Goal: Contribute content: Contribute content

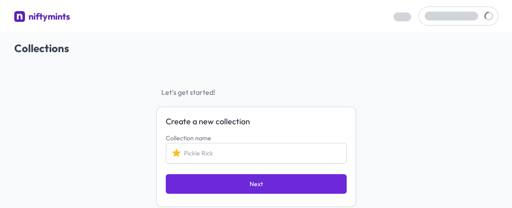
scroll to position [32, 0]
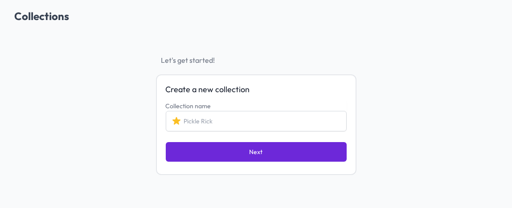
click at [216, 117] on input "Collection name" at bounding box center [256, 121] width 181 height 21
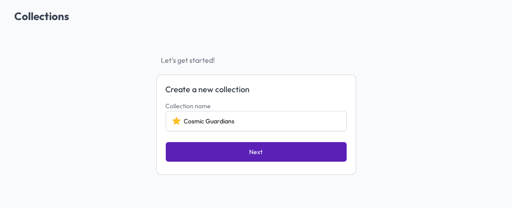
type input "Cosmic Guardians"
click at [200, 144] on button "Next" at bounding box center [256, 152] width 181 height 20
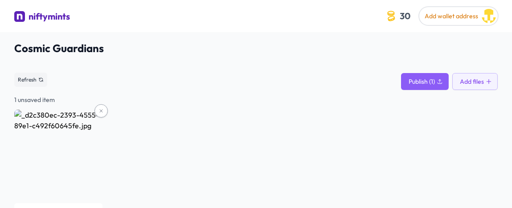
click at [175, 105] on div "1 unsaved item _d2c380ec-2393-4555-89e1-c492f60645fe Add metadata file Add mult…" at bounding box center [256, 186] width 484 height 182
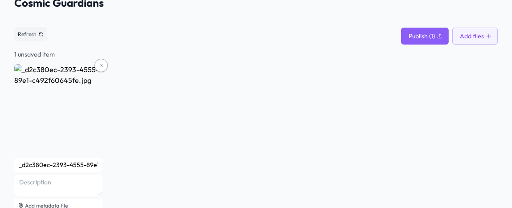
scroll to position [95, 0]
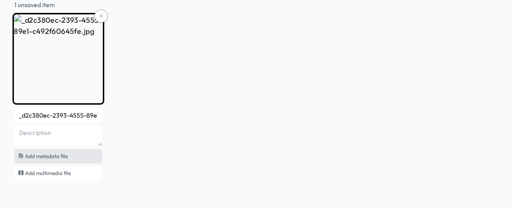
click at [55, 158] on span "Add metadata file" at bounding box center [46, 156] width 43 height 7
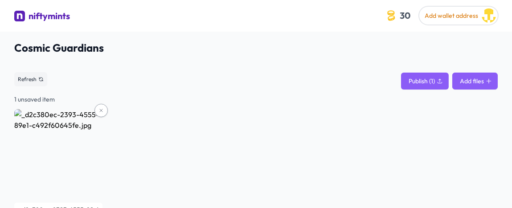
scroll to position [0, 0]
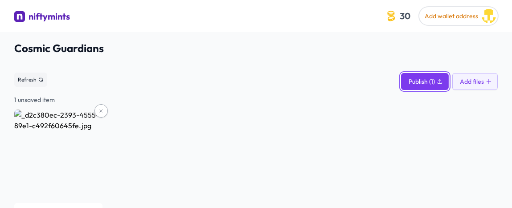
click at [449, 80] on button "Publish (1)" at bounding box center [425, 81] width 48 height 17
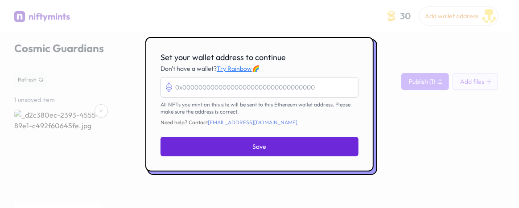
click at [386, 33] on div at bounding box center [259, 104] width 519 height 208
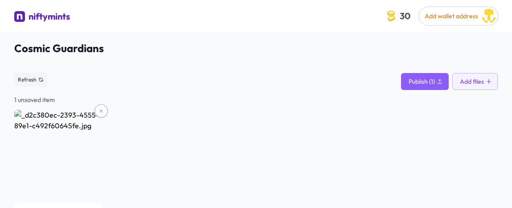
click at [50, 17] on div "niftymints" at bounding box center [49, 16] width 41 height 12
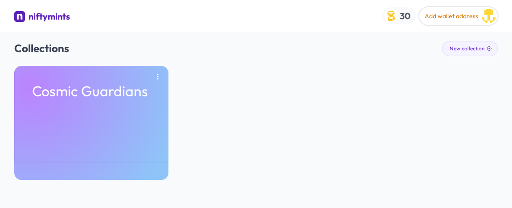
click at [396, 14] on img "button" at bounding box center [391, 16] width 14 height 14
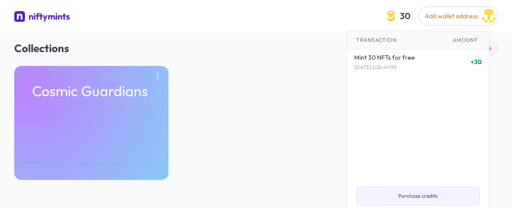
click at [310, 99] on div "Cosmic Guardians" at bounding box center [256, 123] width 484 height 114
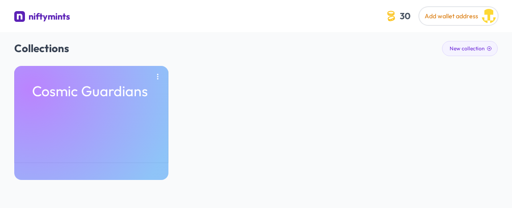
click at [43, 15] on div "niftymints" at bounding box center [49, 16] width 41 height 12
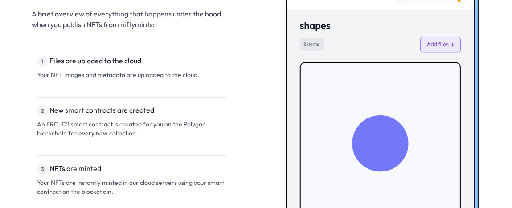
scroll to position [579, 0]
